Goal: Task Accomplishment & Management: Use online tool/utility

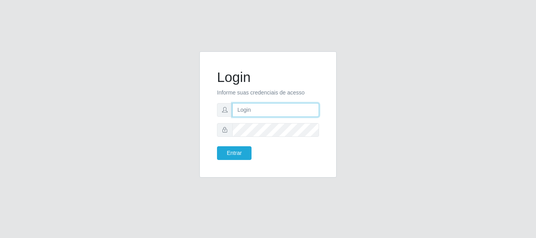
click at [281, 113] on input "text" at bounding box center [275, 110] width 87 height 14
type input "biatriz@comprebem"
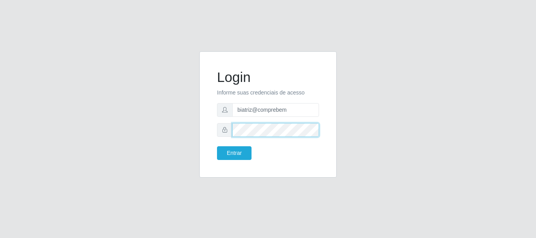
click at [217, 146] on button "Entrar" at bounding box center [234, 153] width 35 height 14
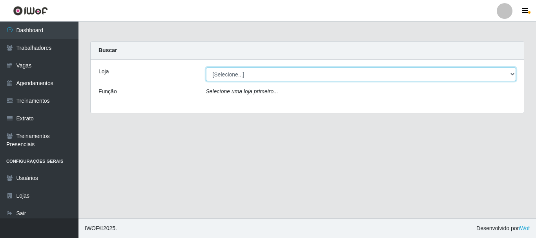
click at [266, 72] on select "[Selecione...] Supermercado Compre Bem - Itabaiana" at bounding box center [361, 74] width 310 height 14
select select "264"
click at [206, 67] on select "[Selecione...] Supermercado Compre Bem - Itabaiana" at bounding box center [361, 74] width 310 height 14
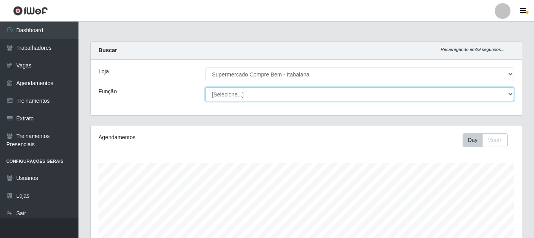
scroll to position [163, 431]
click at [266, 99] on select "[Selecione...] ASG ASG + ASG ++ Auxiliar de Estacionamento Auxiliar de Estacion…" at bounding box center [359, 94] width 309 height 14
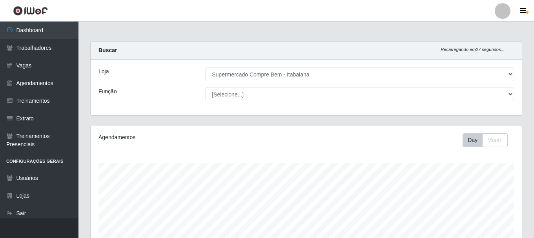
click at [131, 113] on div "Loja [Selecione...] Supermercado Compre Bem - Itabaiana Função [Selecione...] A…" at bounding box center [306, 88] width 431 height 56
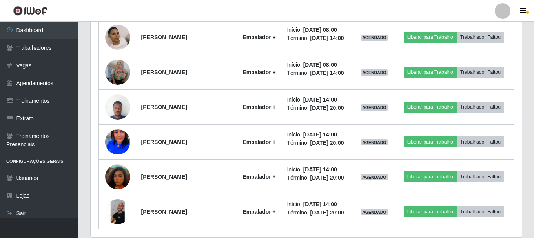
scroll to position [422, 0]
